Goal: Use online tool/utility: Use online tool/utility

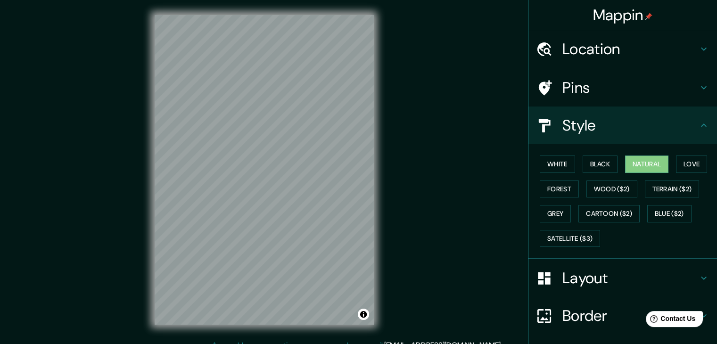
click at [289, 0] on html "Mappin Location [GEOGRAPHIC_DATA], [PERSON_NAME], [GEOGRAPHIC_DATA], [GEOGRAPHI…" at bounding box center [358, 172] width 717 height 344
click at [563, 167] on button "White" at bounding box center [557, 164] width 35 height 17
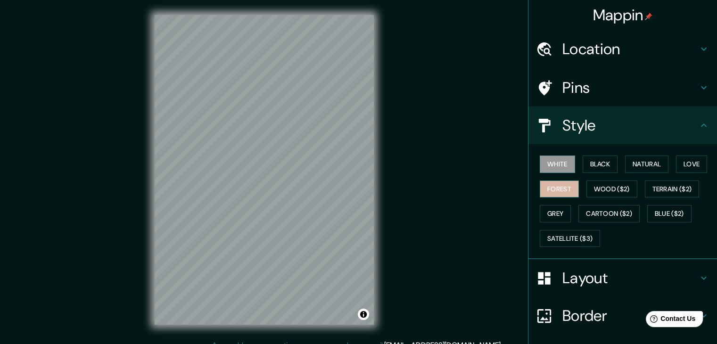
click at [558, 185] on button "Forest" at bounding box center [559, 189] width 39 height 17
click at [551, 207] on button "Grey" at bounding box center [555, 213] width 31 height 17
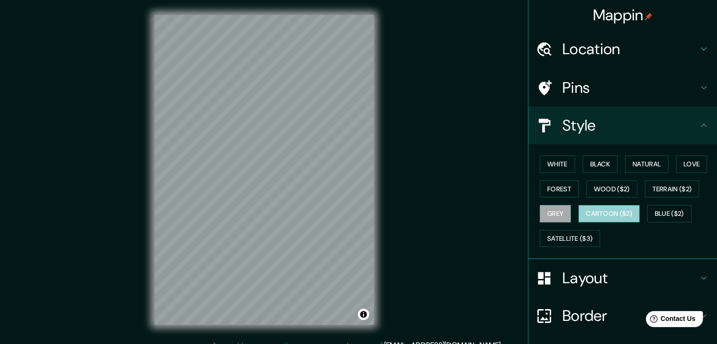
click at [614, 216] on button "Cartoon ($2)" at bounding box center [609, 213] width 61 height 17
click at [557, 165] on button "White" at bounding box center [557, 164] width 35 height 17
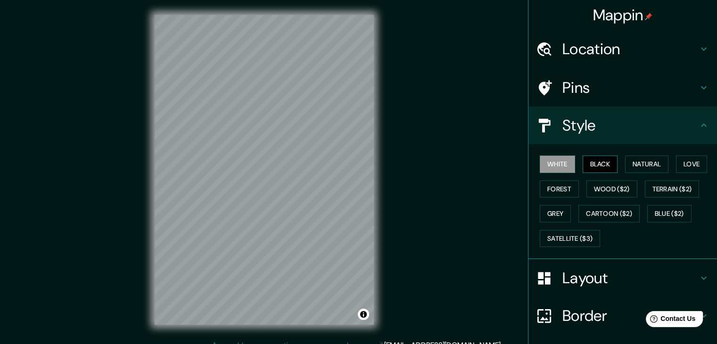
click at [590, 159] on button "Black" at bounding box center [600, 164] width 35 height 17
click at [358, 333] on div "© Mapbox © OpenStreetMap Improve this map" at bounding box center [264, 170] width 676 height 340
click at [241, 15] on div at bounding box center [264, 15] width 219 height 0
click at [124, 74] on div "© Mapbox © OpenStreetMap Improve this map" at bounding box center [265, 170] width 646 height 310
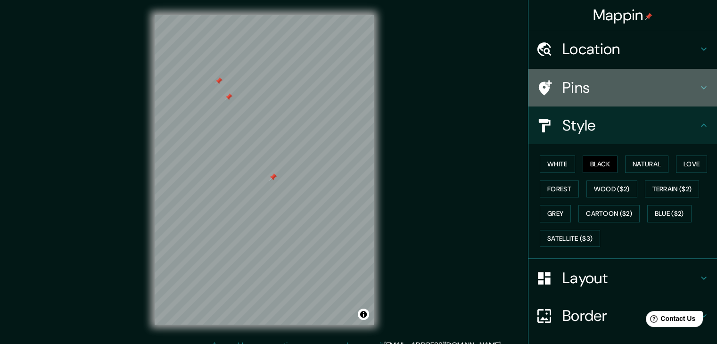
click at [574, 94] on h4 "Pins" at bounding box center [631, 87] width 136 height 19
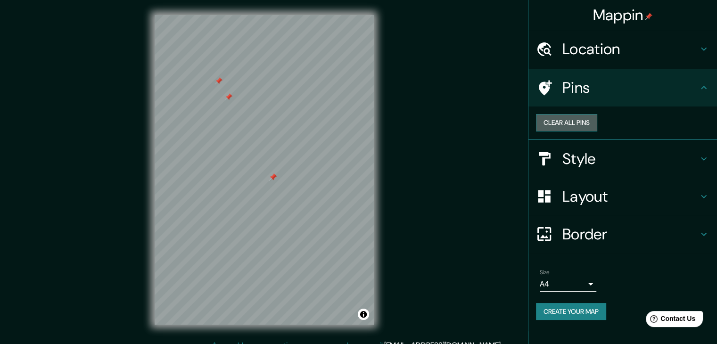
click at [598, 130] on button "Clear all pins" at bounding box center [566, 122] width 61 height 17
